Goal: Information Seeking & Learning: Find specific fact

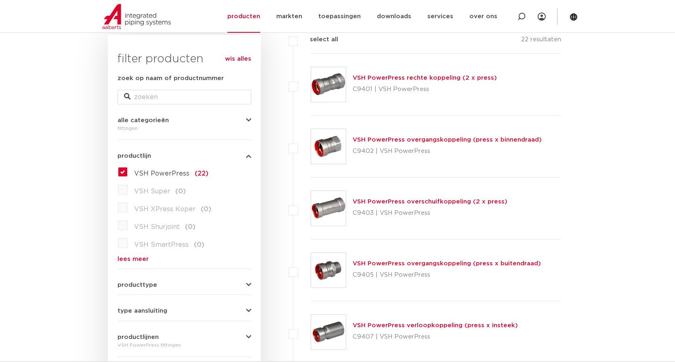
scroll to position [162, 0]
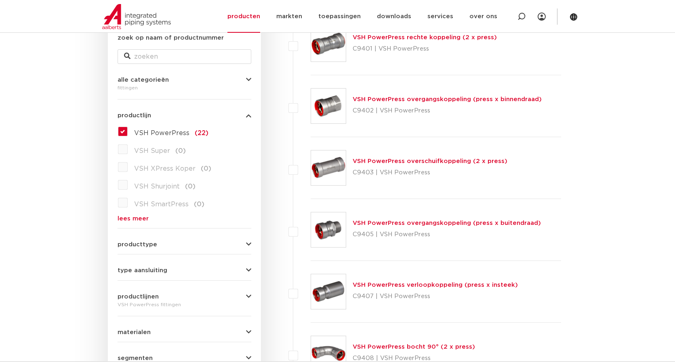
click at [142, 216] on link "lees meer" at bounding box center [185, 218] width 134 height 6
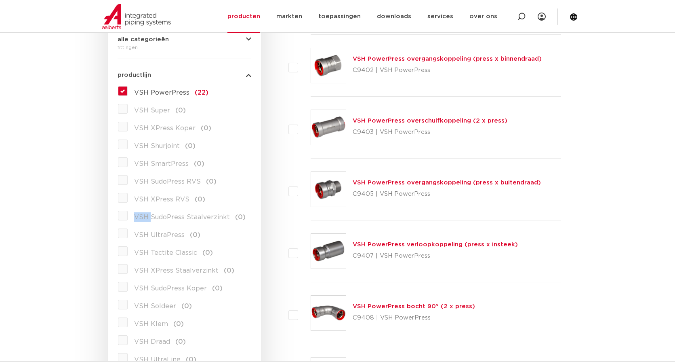
scroll to position [243, 0]
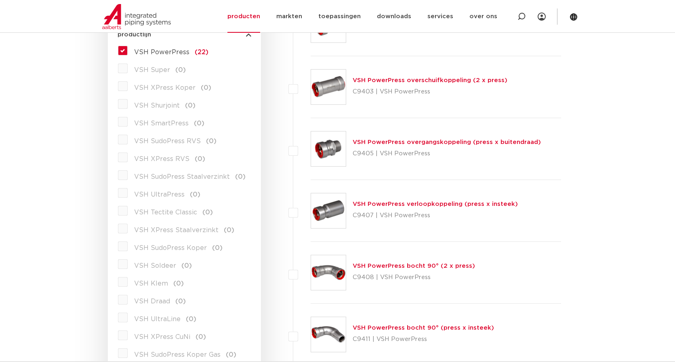
click at [128, 300] on label "VSH Draad (0)" at bounding box center [157, 299] width 58 height 13
click at [128, 49] on label "VSH PowerPress (22)" at bounding box center [168, 50] width 81 height 13
click at [0, 0] on input "VSH PowerPress (22)" at bounding box center [0, 0] width 0 height 0
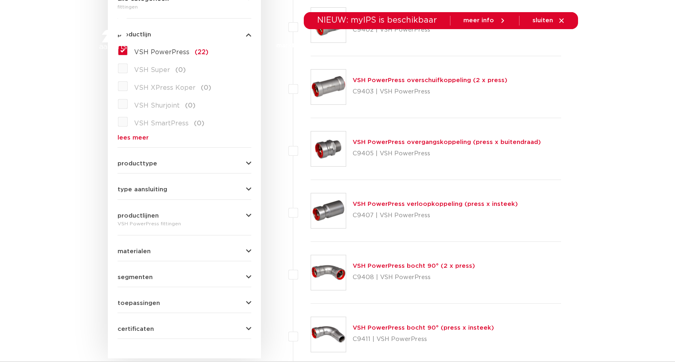
click at [121, 51] on div at bounding box center [150, 30] width 106 height 61
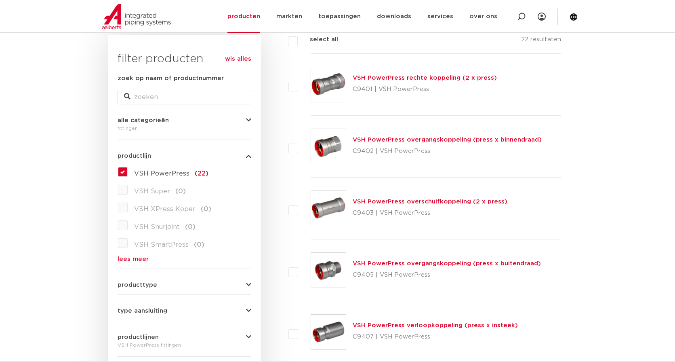
click at [245, 58] on link "wis alles" at bounding box center [238, 59] width 26 height 10
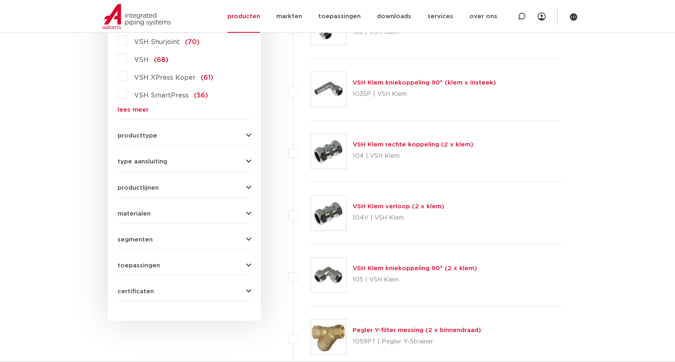
scroll to position [283, 0]
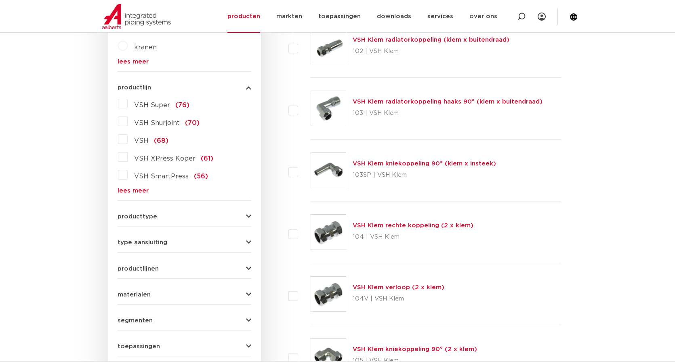
click at [138, 191] on link "lees meer" at bounding box center [185, 191] width 134 height 6
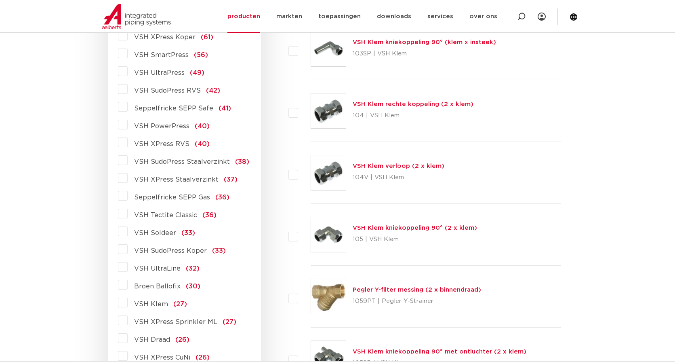
scroll to position [445, 0]
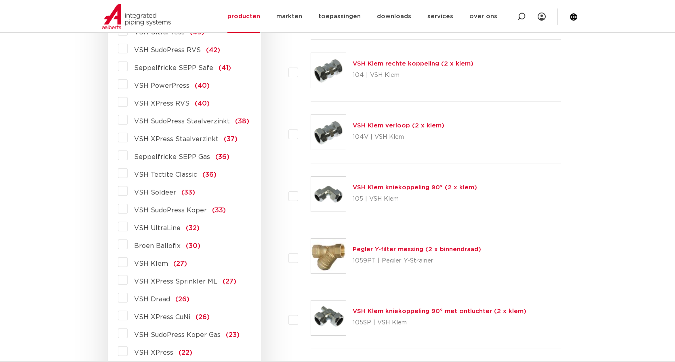
click at [152, 299] on span "VSH Draad" at bounding box center [152, 299] width 36 height 6
click at [0, 0] on input "VSH Draad (26)" at bounding box center [0, 0] width 0 height 0
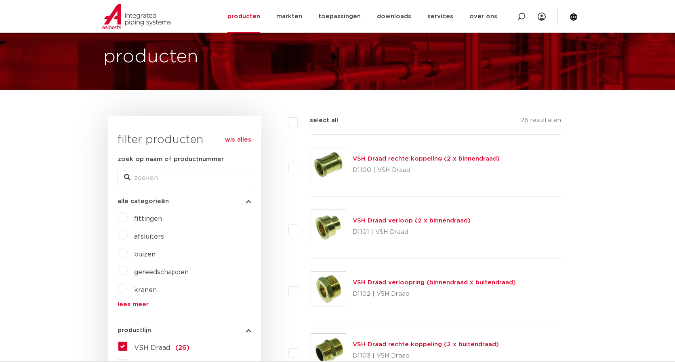
scroll to position [121, 0]
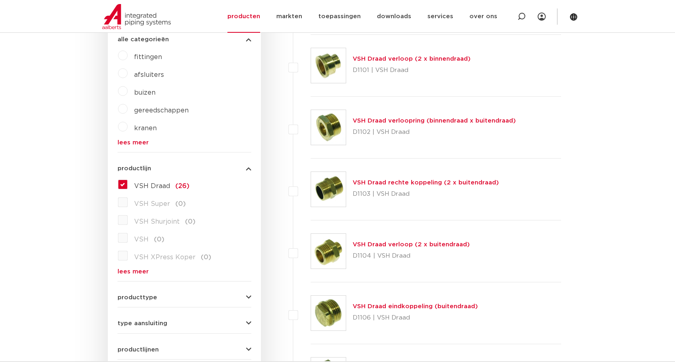
scroll to position [283, 0]
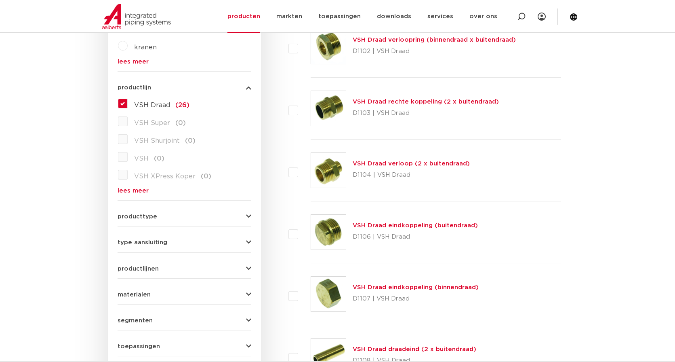
click at [129, 215] on span "producttype" at bounding box center [138, 216] width 40 height 6
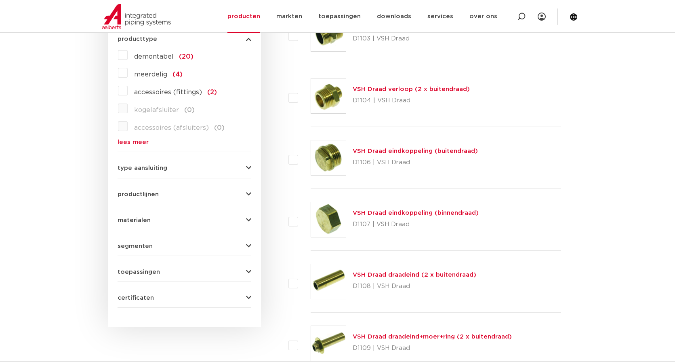
click at [137, 171] on span "type aansluiting" at bounding box center [143, 168] width 50 height 6
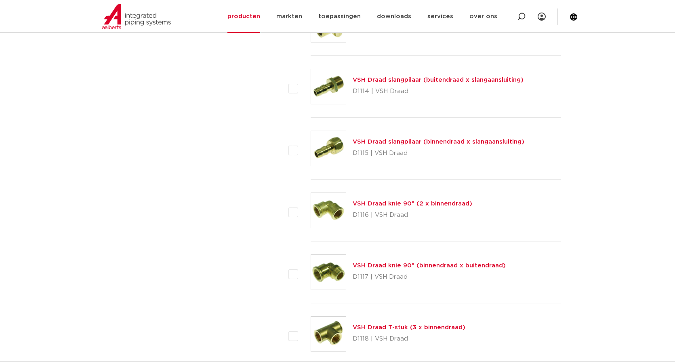
scroll to position [964, 0]
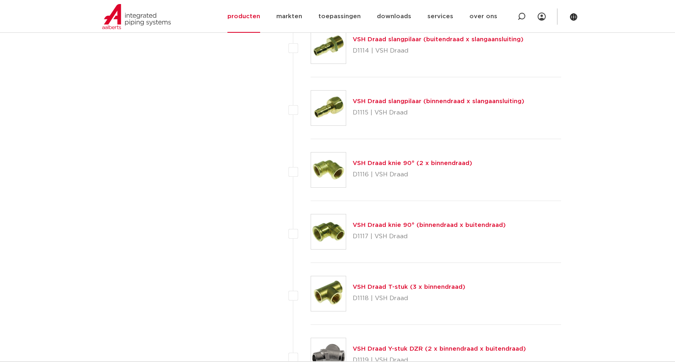
click at [396, 226] on link "VSH Draad knie 90° (binnendraad x buitendraad)" at bounding box center [429, 225] width 153 height 6
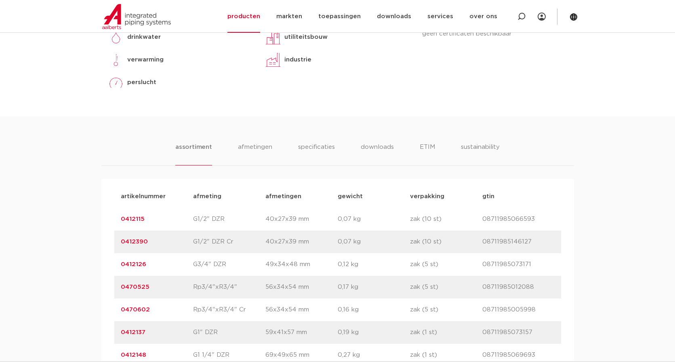
scroll to position [445, 0]
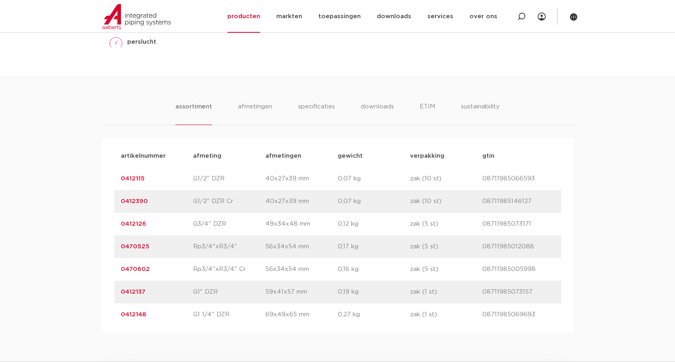
click at [139, 224] on link "0412126" at bounding box center [133, 224] width 25 height 6
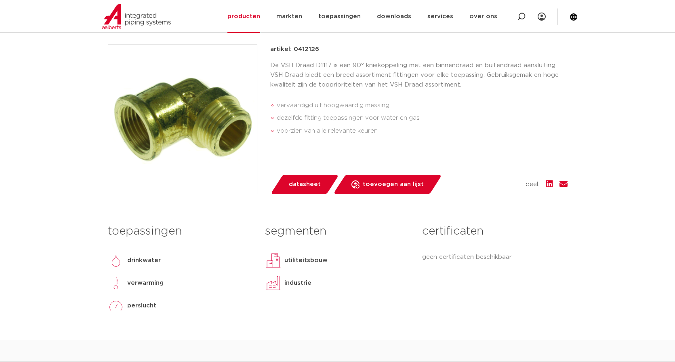
scroll to position [283, 0]
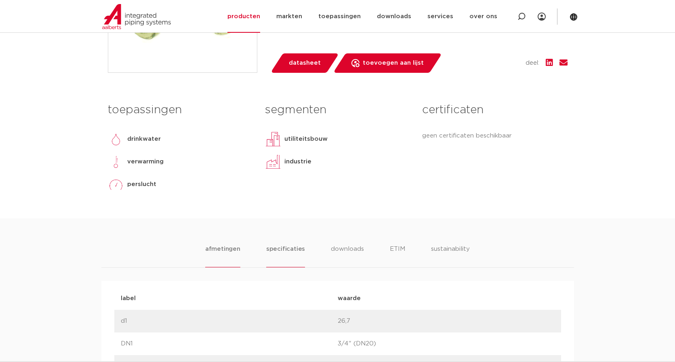
click at [284, 247] on li "specificaties" at bounding box center [285, 255] width 39 height 23
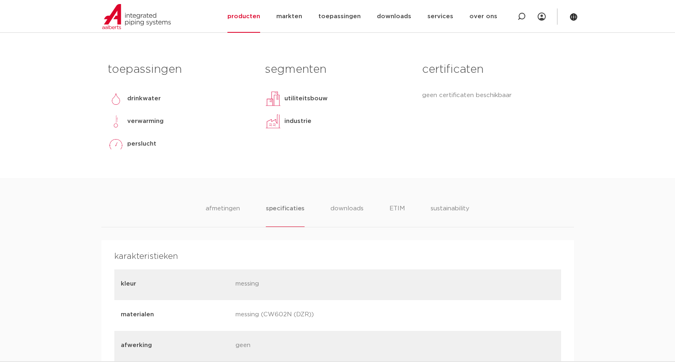
scroll to position [40, 0]
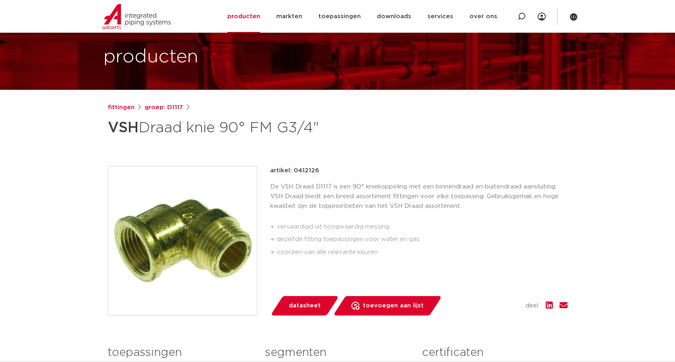
drag, startPoint x: 293, startPoint y: 168, endPoint x: 325, endPoint y: 165, distance: 31.3
click at [325, 165] on div "fittingen groep: D1117 VSH Draad knie 90° FM G3/4"" at bounding box center [337, 282] width 473 height 358
copy p "0412126"
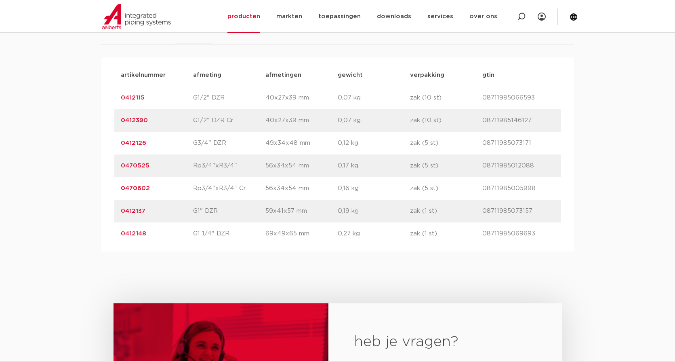
drag, startPoint x: 151, startPoint y: 165, endPoint x: 119, endPoint y: 165, distance: 31.9
click at [119, 165] on div "artikelnummer 0470525 afmeting Rp3/4"xR3/4" [GEOGRAPHIC_DATA] 56x34x54 mm gewic…" at bounding box center [337, 165] width 447 height 23
copy link "0470525"
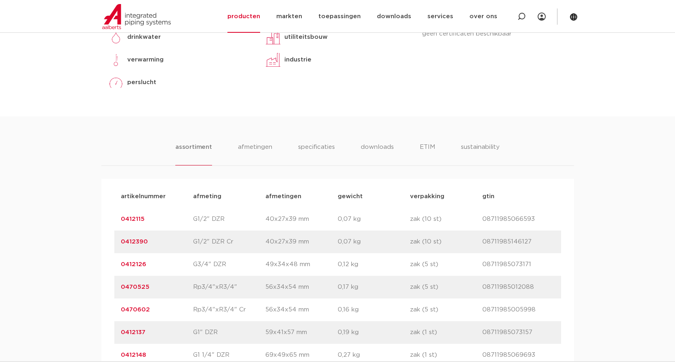
scroll to position [485, 0]
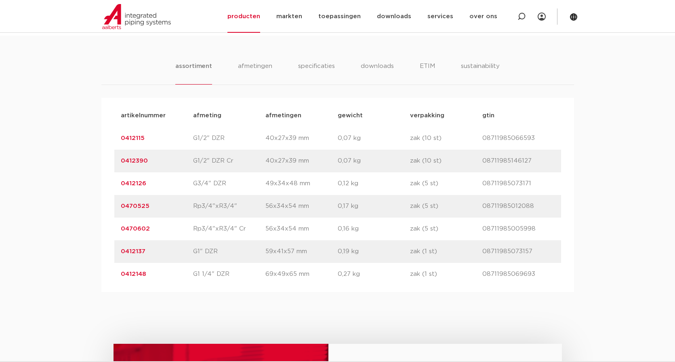
drag, startPoint x: 130, startPoint y: 139, endPoint x: 116, endPoint y: 139, distance: 14.1
click at [116, 139] on div "artikelnummer 0412115 afmeting G1/2" DZR [GEOGRAPHIC_DATA] 40x27x39 mm gewicht …" at bounding box center [337, 138] width 447 height 23
copy link "0412115"
